Goal: Task Accomplishment & Management: Manage account settings

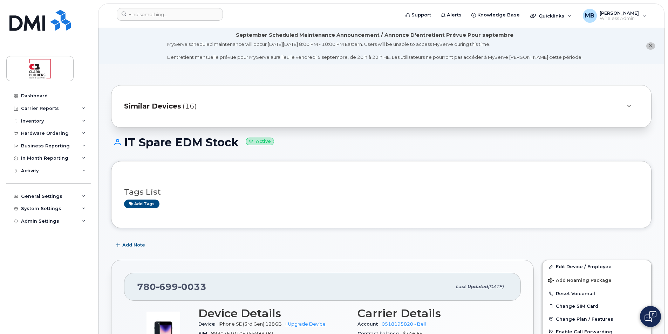
drag, startPoint x: 222, startPoint y: 76, endPoint x: 236, endPoint y: 76, distance: 13.7
click at [155, 10] on input at bounding box center [170, 14] width 106 height 13
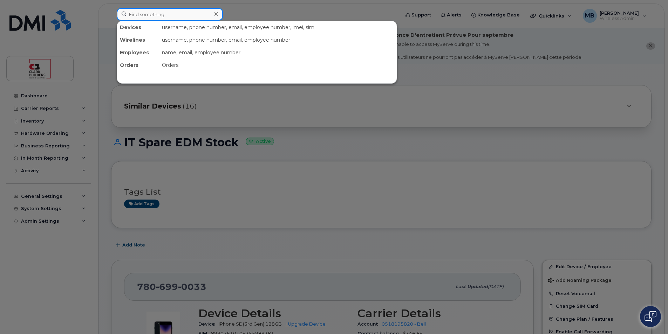
paste input "reid bokenfohr"
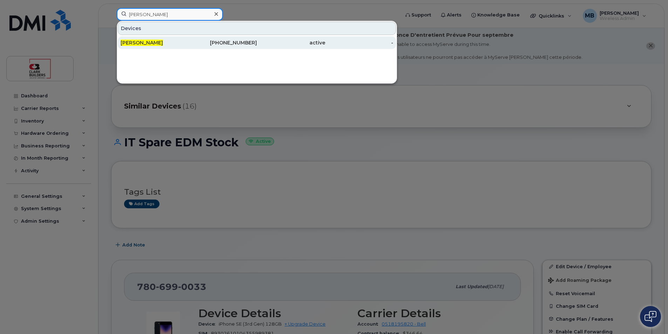
type input "reid bokenfohr"
drag, startPoint x: 166, startPoint y: 42, endPoint x: 148, endPoint y: 42, distance: 18.2
click at [148, 42] on span "[PERSON_NAME]" at bounding box center [142, 43] width 42 height 6
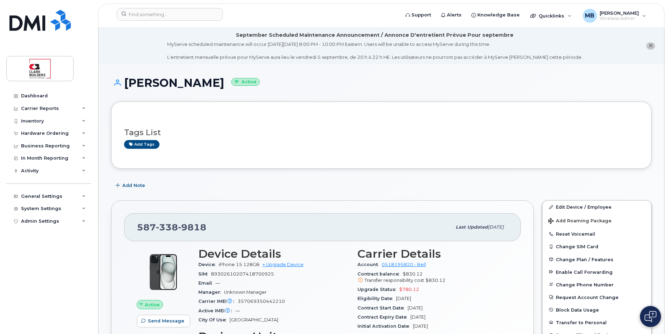
scroll to position [70, 0]
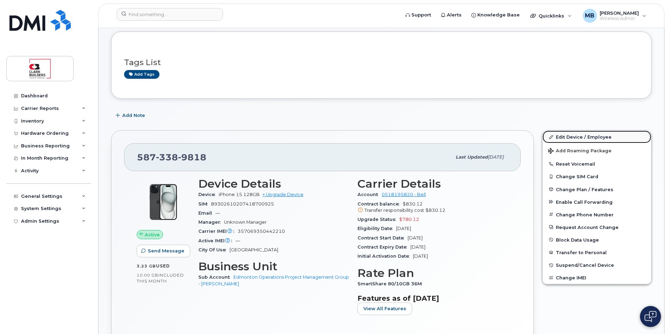
click at [578, 136] on link "Edit Device / Employee" at bounding box center [597, 137] width 109 height 13
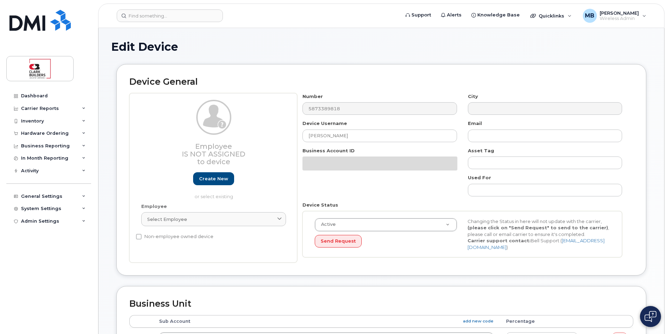
select select "4110759"
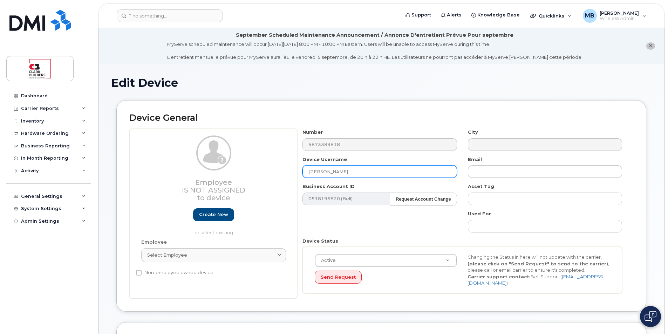
click at [364, 170] on input "[PERSON_NAME]" at bounding box center [379, 171] width 154 height 13
drag, startPoint x: 367, startPoint y: 170, endPoint x: 287, endPoint y: 170, distance: 79.9
click at [287, 170] on div "Employee Is not assigned to device Create new or select existing Employee Selec…" at bounding box center [381, 214] width 504 height 170
type input "IT Spare EDM Stock"
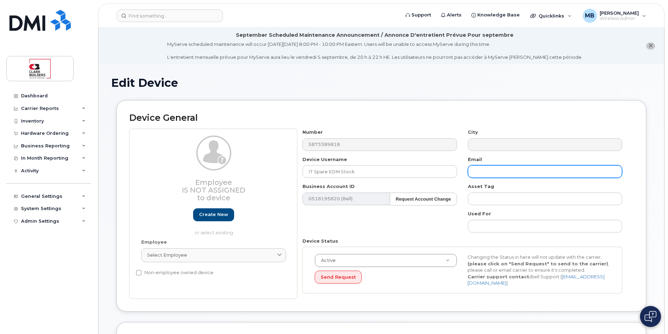
type input "[PERSON_NAME][EMAIL_ADDRESS][PERSON_NAME][DOMAIN_NAME]"
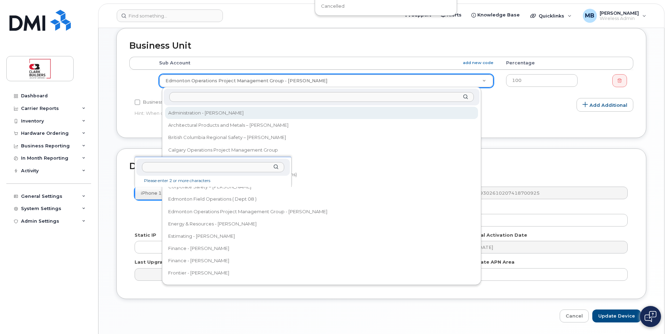
scroll to position [104, 0]
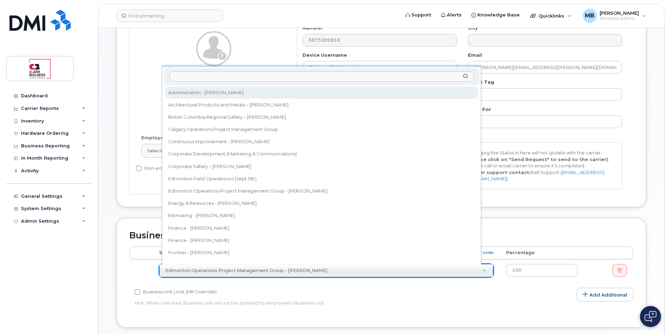
type input "c"
type input "on"
type input "o"
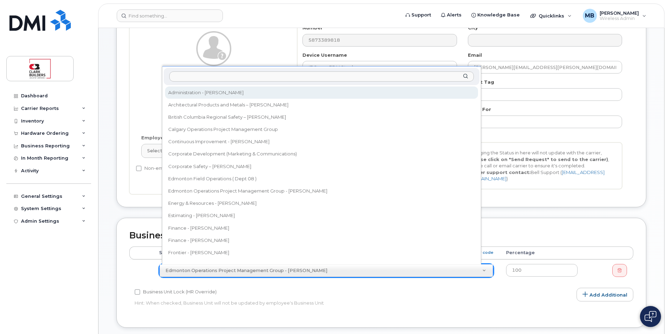
click at [518, 51] on div "Number 5873389818 City Device Username IT Spare EDM Stock Email [PERSON_NAME][E…" at bounding box center [462, 110] width 331 height 170
click at [471, 295] on div "Accounting Categories Rules Accounting categories percentages must add up to 10…" at bounding box center [381, 281] width 504 height 68
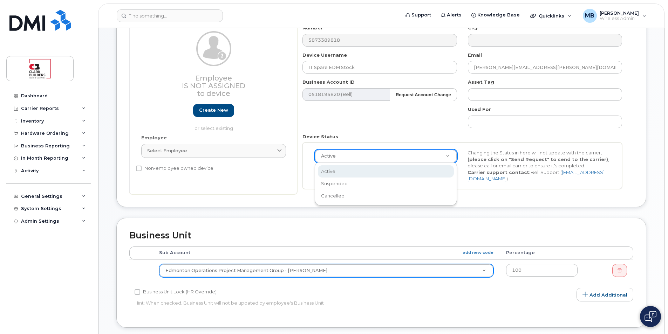
click at [413, 123] on div "Number 5873389818 City Device Username IT Spare EDM Stock Email [PERSON_NAME][E…" at bounding box center [462, 110] width 331 height 170
click at [401, 138] on div "Device Status Active Active Suspended Cancelled Send Request Changing the Statu…" at bounding box center [462, 162] width 331 height 56
click at [426, 125] on div "Number 5873389818 City Device Username IT Spare EDM Stock Email [PERSON_NAME][E…" at bounding box center [462, 110] width 331 height 170
click at [427, 125] on div "Number 5873389818 City Device Username IT Spare EDM Stock Email [PERSON_NAME][E…" at bounding box center [462, 110] width 331 height 170
click at [357, 170] on button "Send Request" at bounding box center [338, 172] width 47 height 13
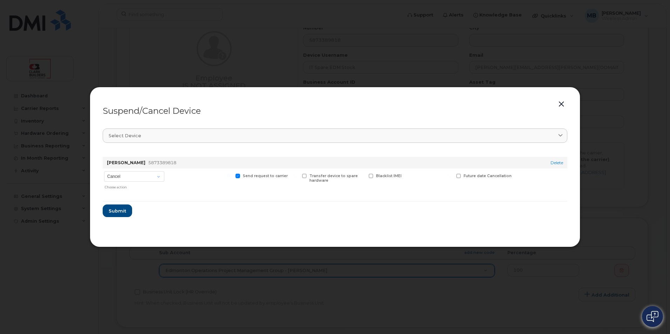
click at [562, 105] on button "button" at bounding box center [561, 105] width 11 height 10
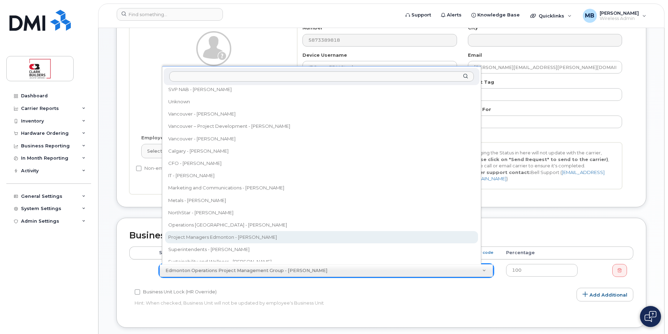
scroll to position [293, 0]
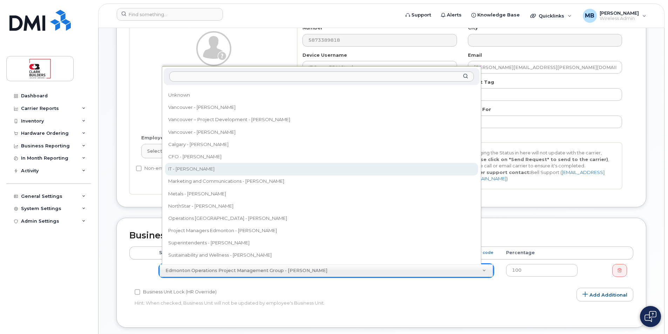
select select "24187"
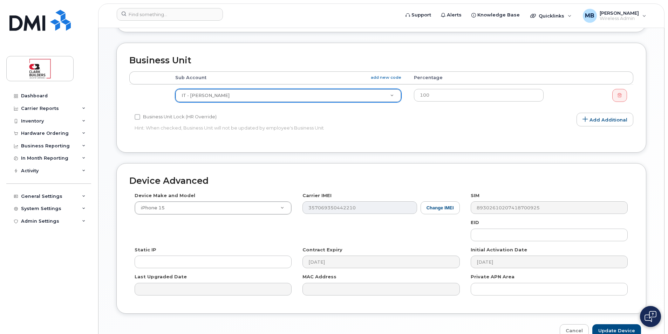
scroll to position [318, 0]
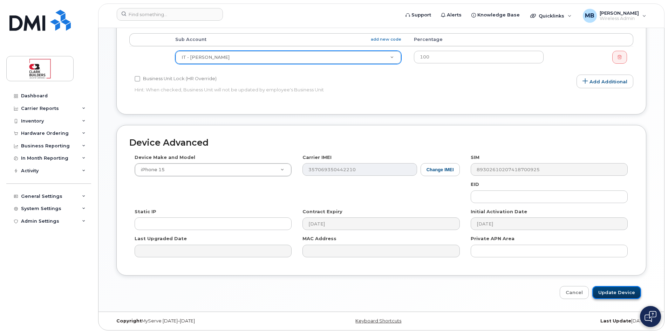
click at [618, 294] on input "Update Device" at bounding box center [616, 292] width 49 height 13
type input "Saving..."
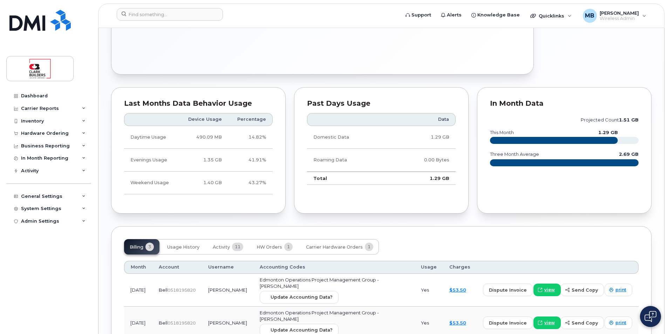
scroll to position [494, 0]
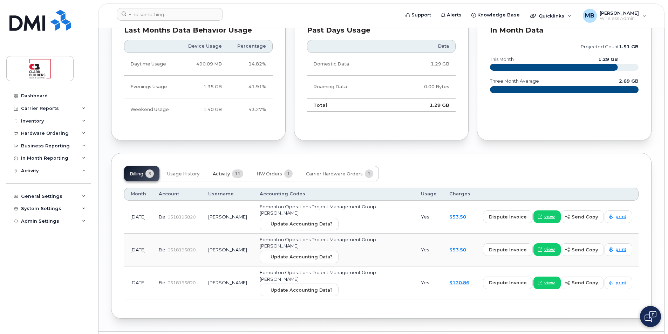
click at [234, 174] on span "11" at bounding box center [237, 174] width 11 height 8
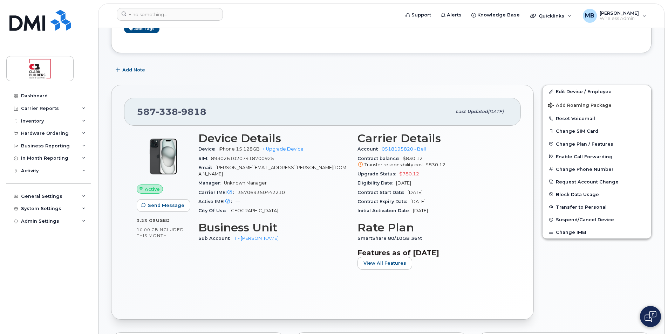
scroll to position [70, 0]
